Goal: Task Accomplishment & Management: Complete application form

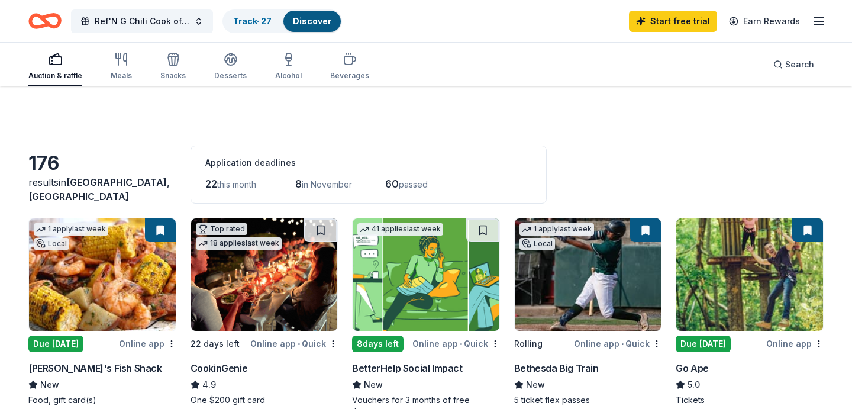
scroll to position [114, 0]
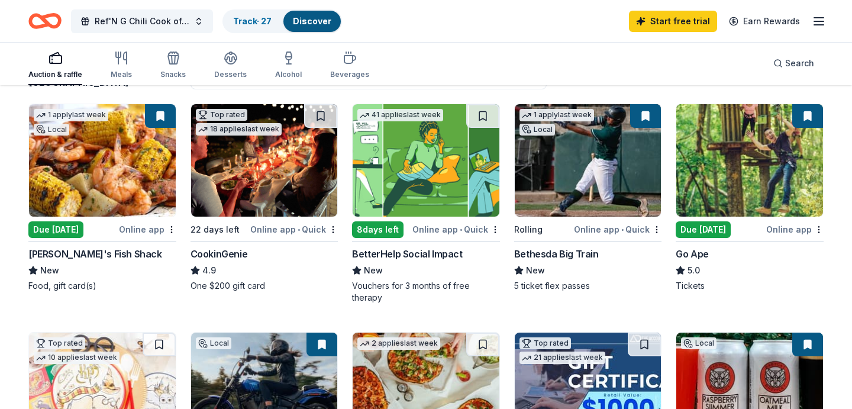
click at [468, 60] on div "Auction & raffle Meals Snacks Desserts Alcohol Beverages Search" at bounding box center [425, 63] width 795 height 44
click at [127, 156] on img at bounding box center [102, 160] width 147 height 112
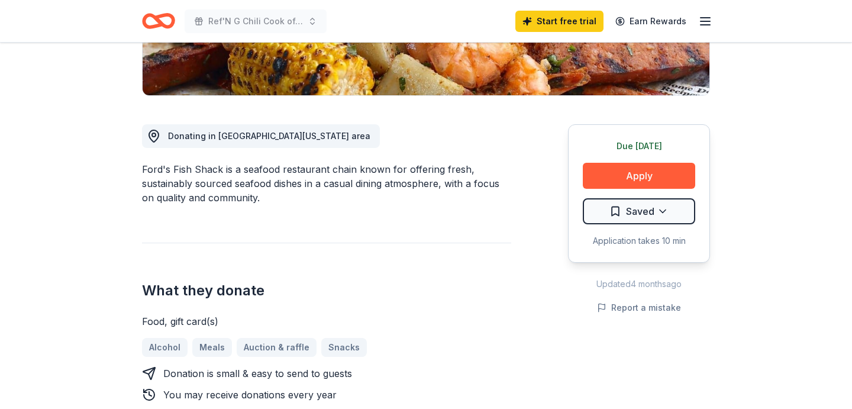
scroll to position [263, 0]
click at [674, 180] on button "Apply" at bounding box center [639, 176] width 112 height 26
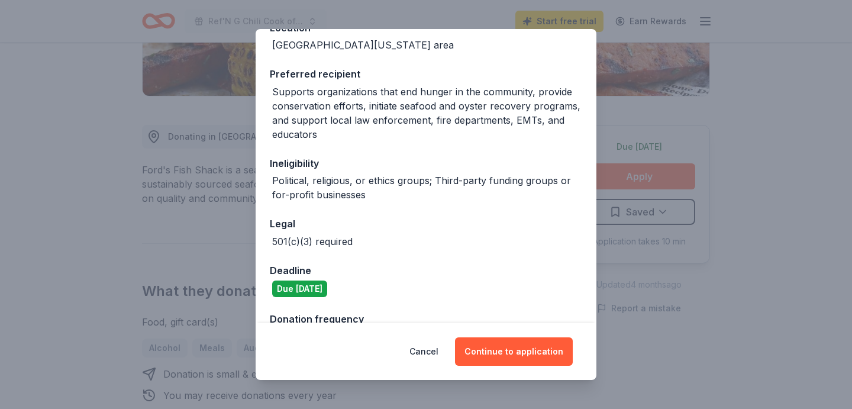
scroll to position [0, 0]
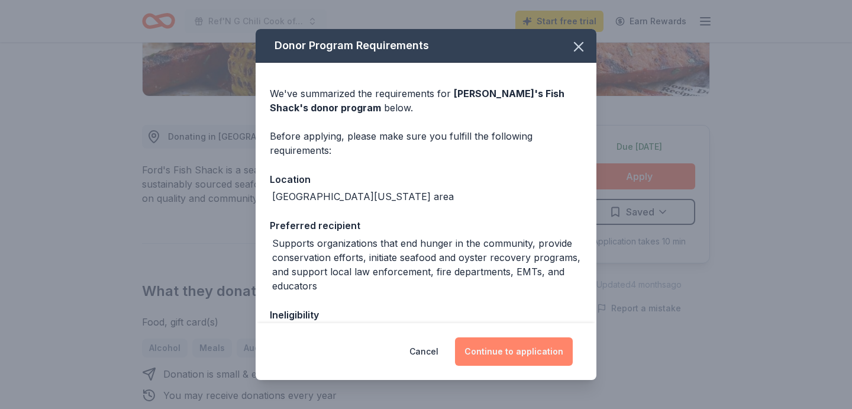
click at [536, 353] on button "Continue to application" at bounding box center [514, 351] width 118 height 28
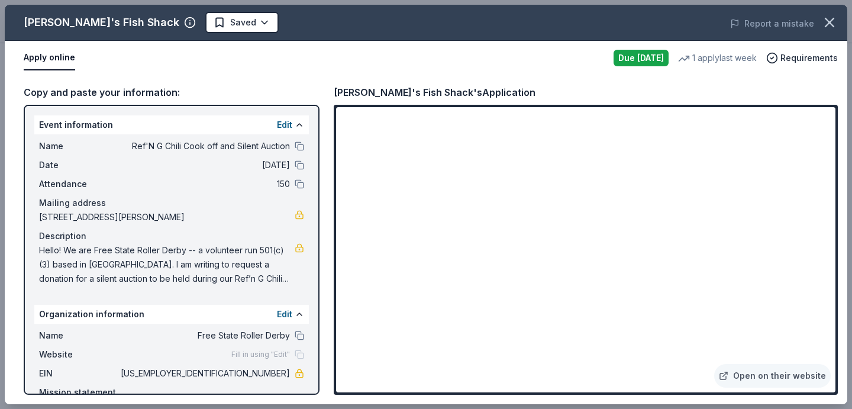
scroll to position [63, 0]
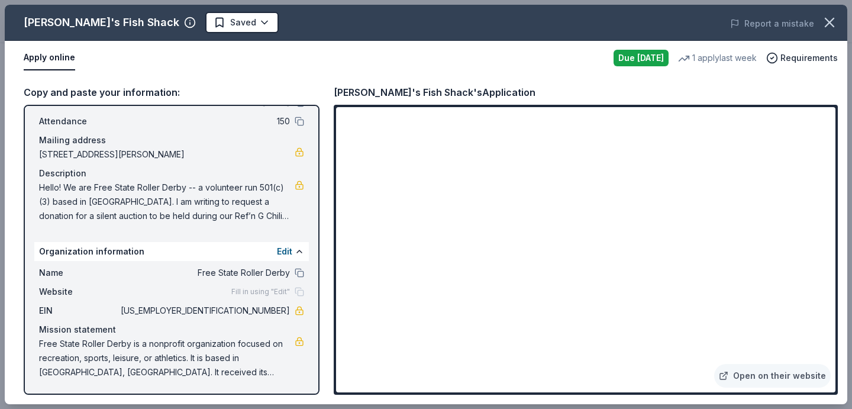
click at [254, 292] on span "Fill in using "Edit"" at bounding box center [260, 291] width 59 height 9
click at [298, 290] on div "Fill in using "Edit"" at bounding box center [267, 291] width 73 height 9
click at [274, 289] on span "Fill in using "Edit"" at bounding box center [260, 291] width 59 height 9
click at [276, 312] on span "45-5264130" at bounding box center [204, 310] width 172 height 14
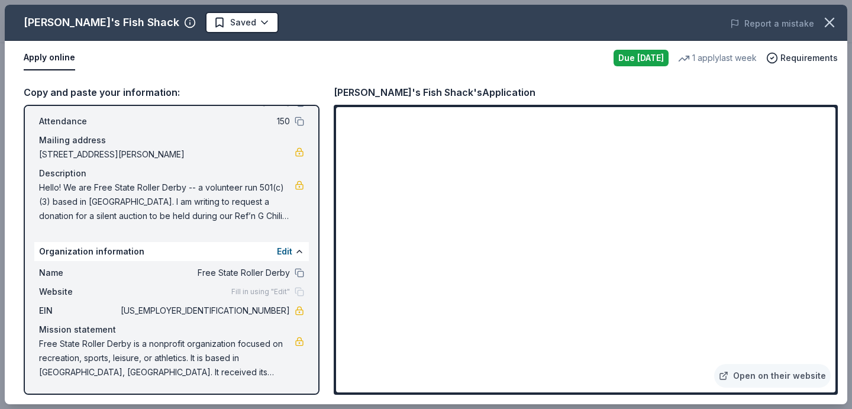
click at [276, 312] on span "45-5264130" at bounding box center [204, 310] width 172 height 14
click at [299, 308] on link at bounding box center [299, 310] width 9 height 9
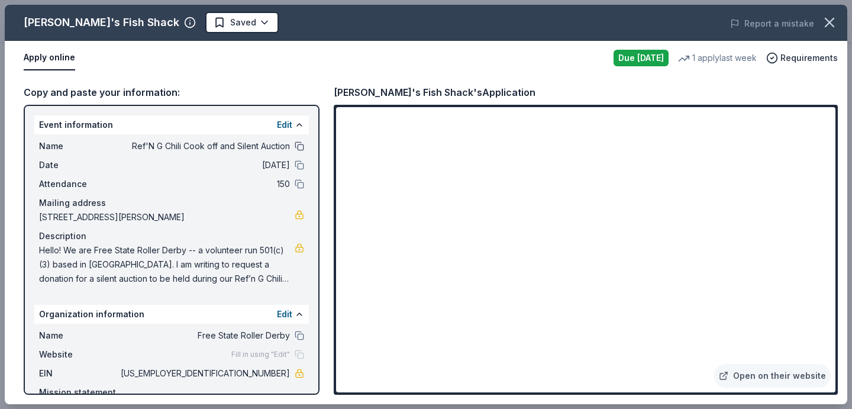
click at [302, 148] on button at bounding box center [299, 145] width 9 height 9
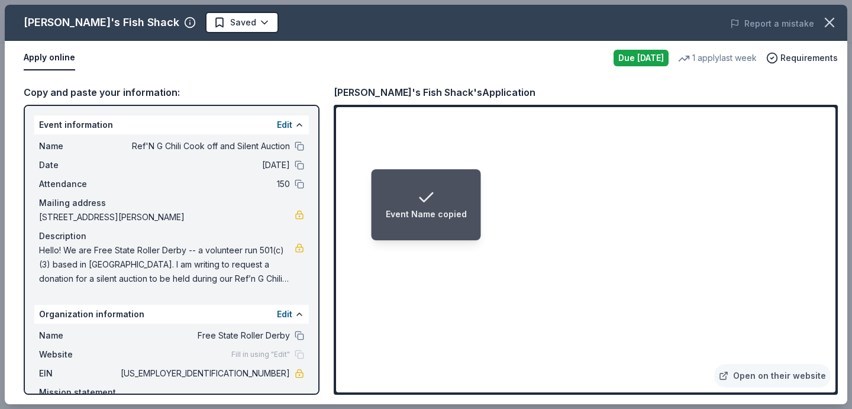
click at [416, 184] on li "Event Name copied" at bounding box center [425, 204] width 109 height 71
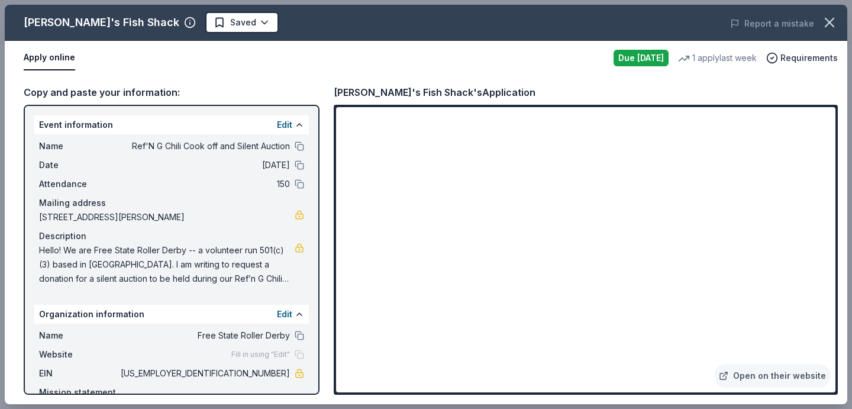
click at [98, 261] on span "Hello! We are Free State Roller Derby -- a volunteer run 501(c)(3) based in Roc…" at bounding box center [167, 264] width 256 height 43
click at [253, 276] on span "Hello! We are Free State Roller Derby -- a volunteer run 501(c)(3) based in Roc…" at bounding box center [167, 264] width 256 height 43
click at [833, 24] on icon "button" at bounding box center [829, 22] width 17 height 17
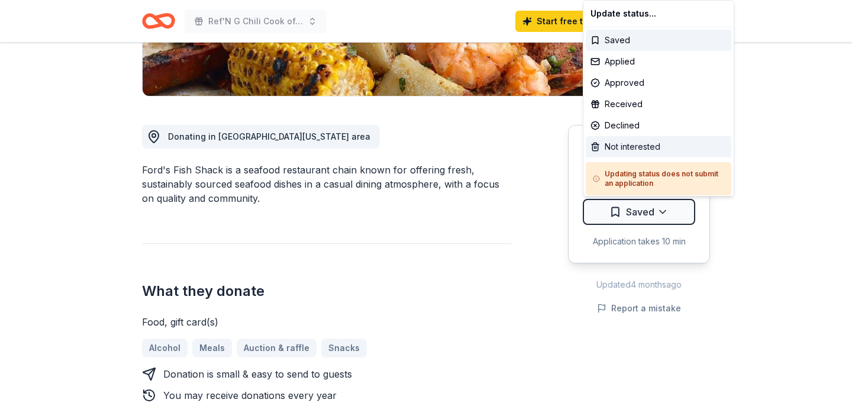
click at [643, 148] on div "Not interested" at bounding box center [658, 146] width 145 height 21
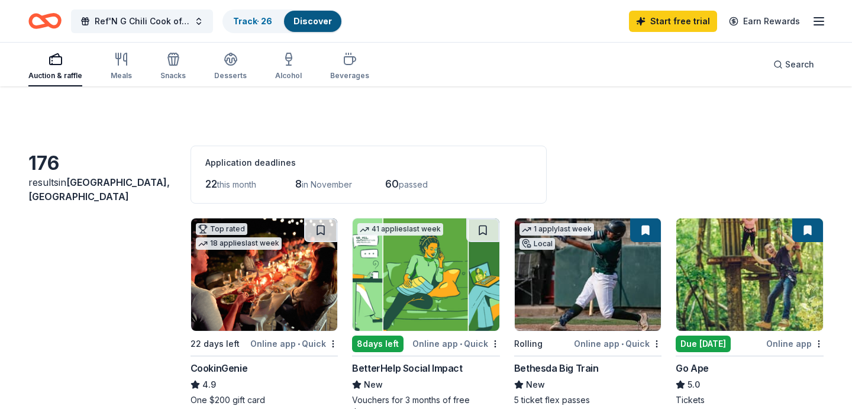
scroll to position [114, 0]
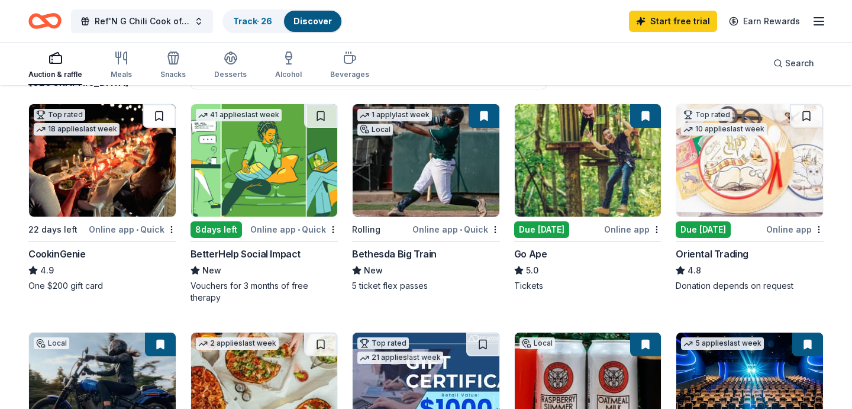
click at [161, 119] on button at bounding box center [159, 116] width 33 height 24
click at [161, 119] on button at bounding box center [160, 116] width 31 height 24
click at [161, 114] on button at bounding box center [160, 116] width 31 height 24
click at [170, 228] on html "Ref'N G Chili Cook off and Silent Auction Track · 27 Discover Start free trial …" at bounding box center [426, 90] width 852 height 409
click at [151, 250] on div "Not interested" at bounding box center [133, 250] width 79 height 21
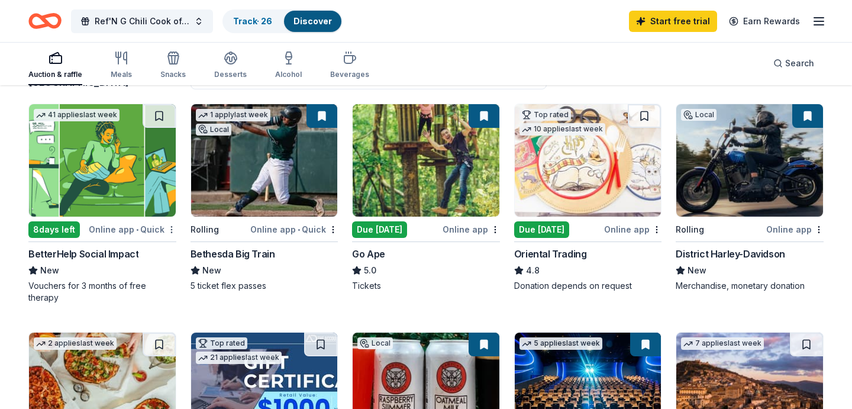
click at [173, 225] on html "Ref'N G Chili Cook off and Silent Auction Track · 26 Discover Start free trial …" at bounding box center [426, 90] width 852 height 409
click at [150, 251] on div "Not interested" at bounding box center [133, 250] width 79 height 21
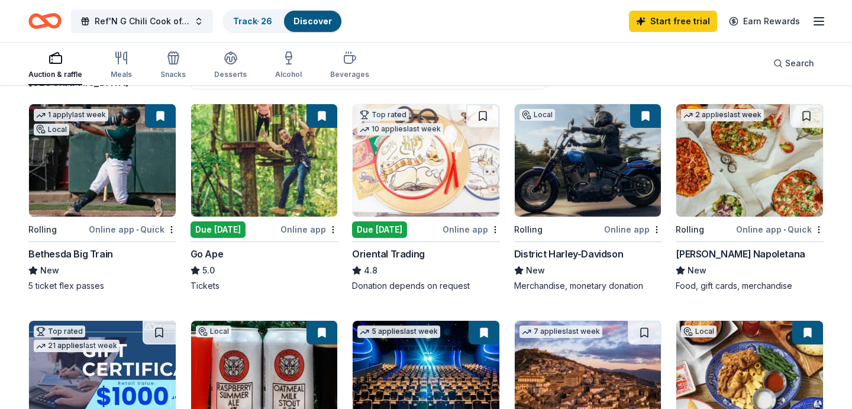
click at [79, 133] on div "1 apply last week Local" at bounding box center [71, 121] width 84 height 34
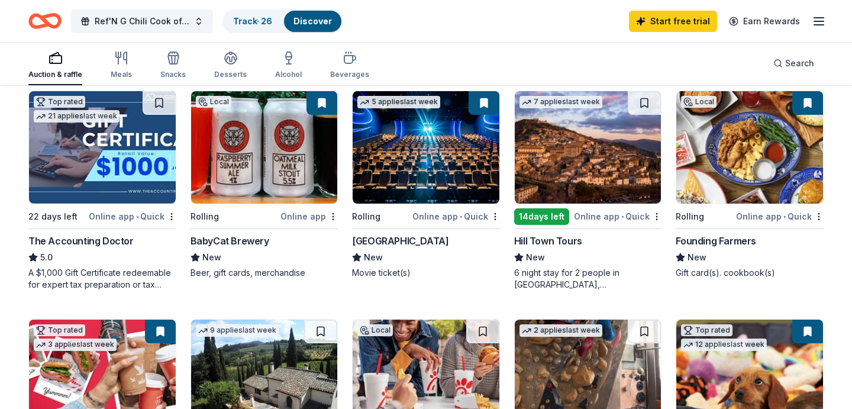
scroll to position [345, 0]
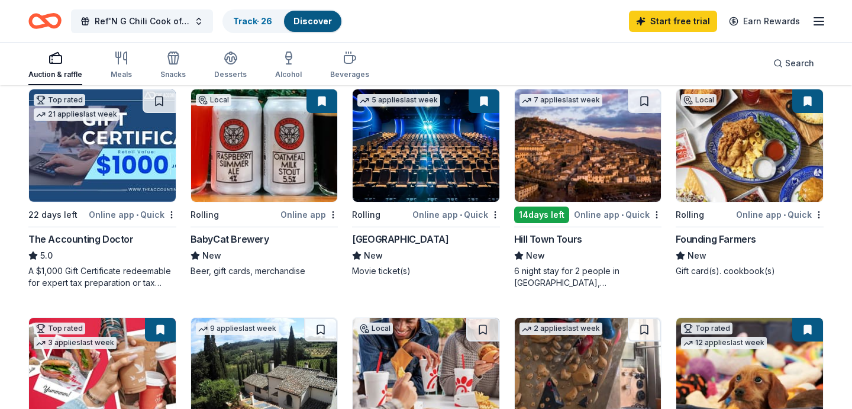
click at [252, 159] on img at bounding box center [264, 145] width 147 height 112
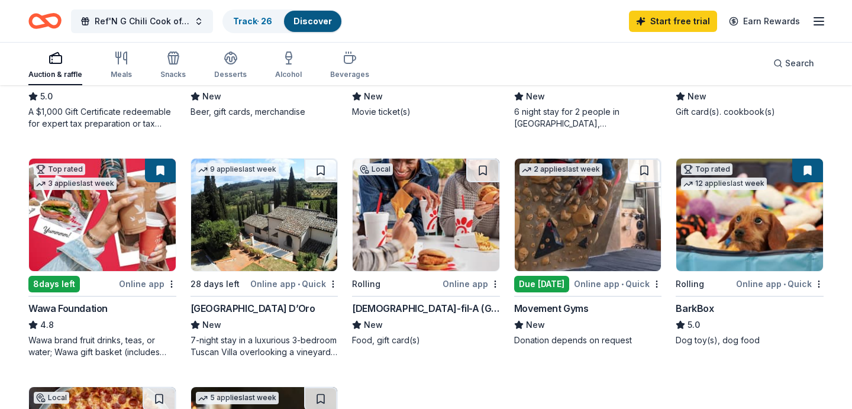
scroll to position [0, 0]
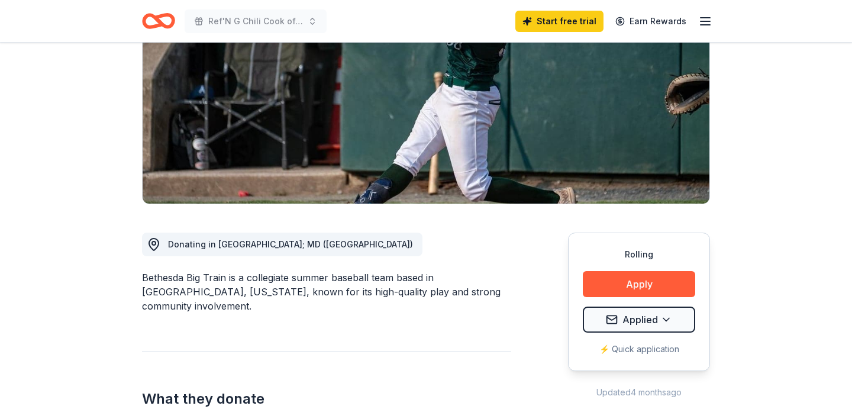
scroll to position [160, 0]
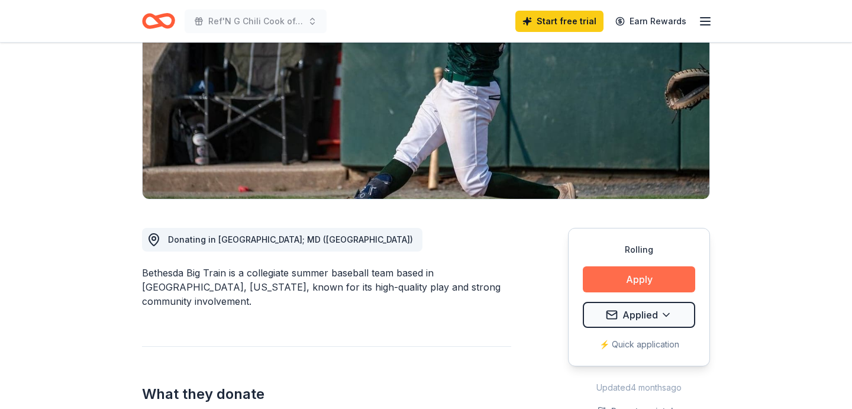
click at [640, 282] on button "Apply" at bounding box center [639, 279] width 112 height 26
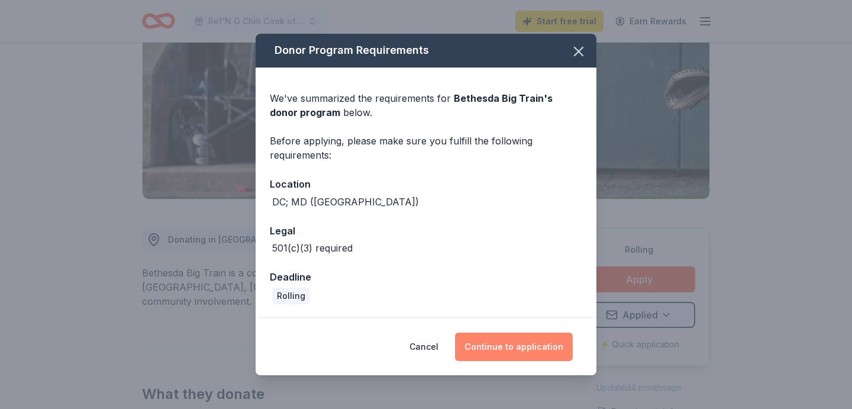
click at [507, 355] on button "Continue to application" at bounding box center [514, 346] width 118 height 28
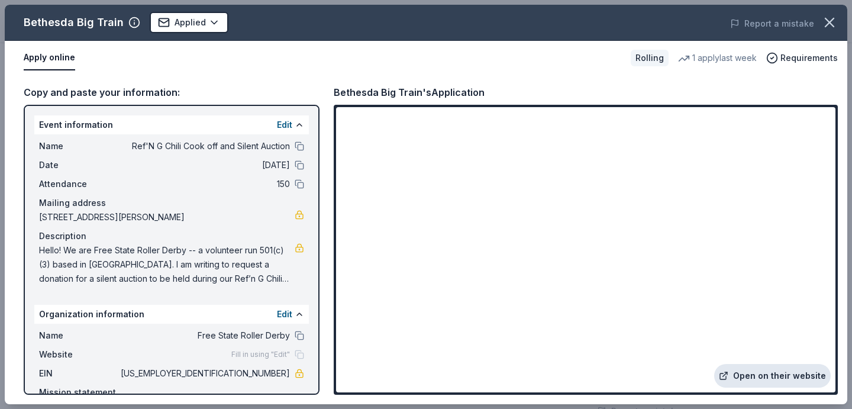
click at [762, 378] on link "Open on their website" at bounding box center [772, 376] width 117 height 24
click at [206, 28] on body "Ref'N G Chili Cook off and Silent Auction Start free trial Earn Rewards Rolling…" at bounding box center [426, 204] width 852 height 409
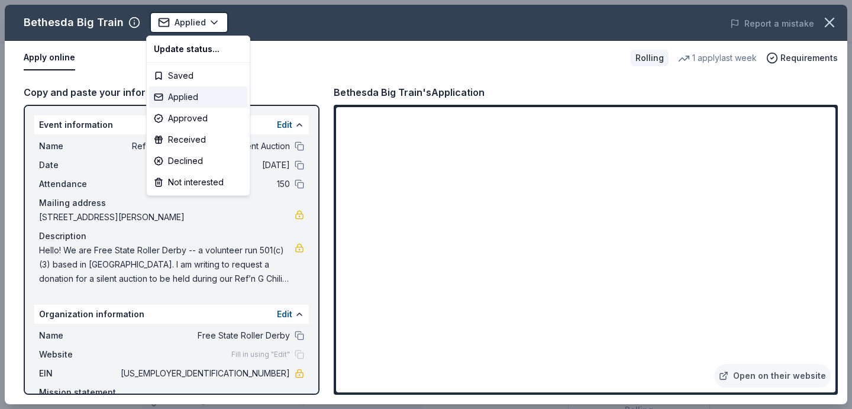
click at [199, 101] on div "Applied" at bounding box center [198, 96] width 98 height 21
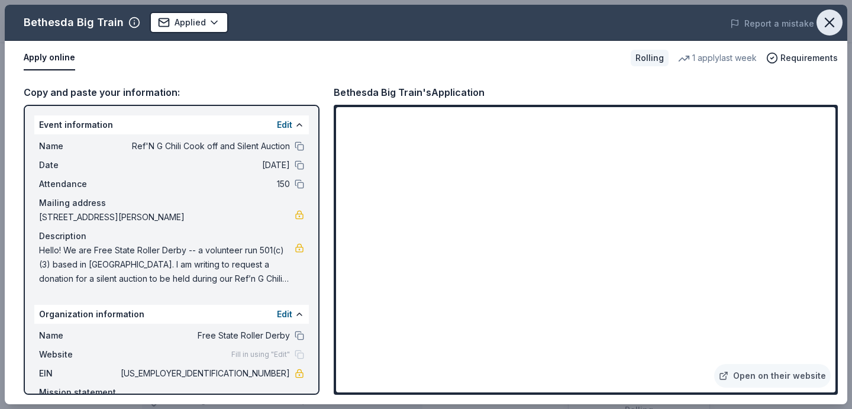
click at [830, 20] on icon "button" at bounding box center [829, 22] width 17 height 17
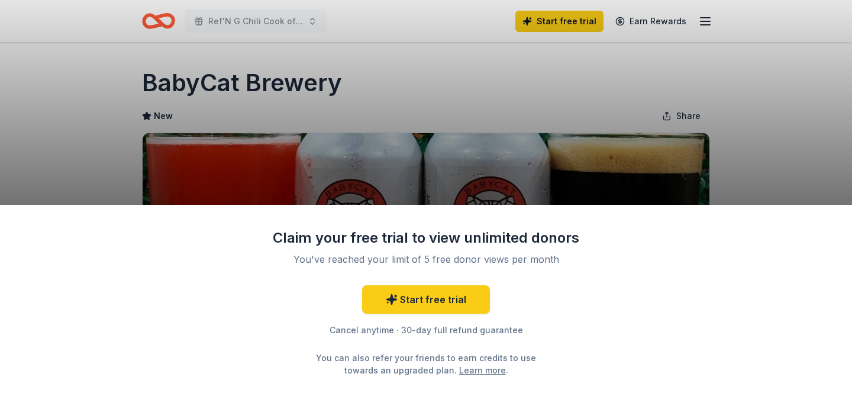
click at [484, 154] on div "Claim your free trial to view unlimited donors You've reached your limit of 5 f…" at bounding box center [426, 204] width 852 height 409
click at [393, 114] on div "Claim your free trial to view unlimited donors You've reached your limit of 5 f…" at bounding box center [426, 204] width 852 height 409
